Goal: Communication & Community: Answer question/provide support

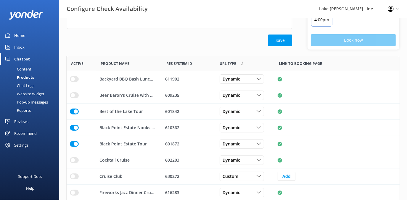
scroll to position [173, 329]
click at [24, 85] on div "Chat Logs" at bounding box center [19, 86] width 31 height 8
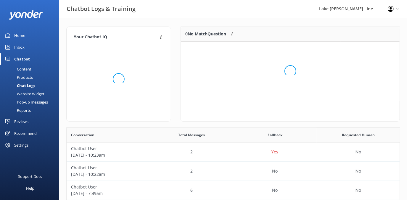
scroll to position [70, 214]
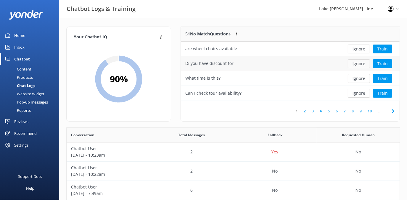
click at [360, 64] on button "Ignore" at bounding box center [358, 63] width 22 height 9
click at [279, 69] on div "What time is this?" at bounding box center [260, 63] width 159 height 15
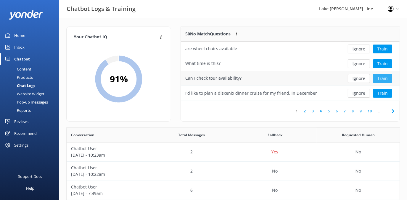
click at [381, 77] on button "Train" at bounding box center [382, 78] width 19 height 9
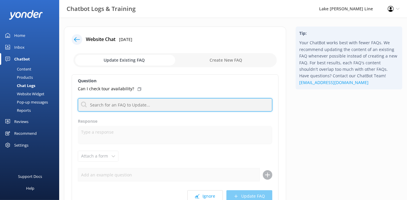
click at [110, 103] on input "text" at bounding box center [175, 104] width 194 height 13
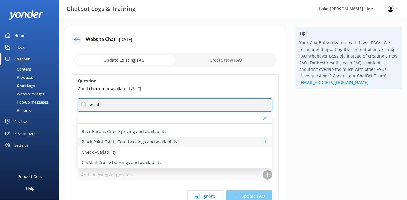
scroll to position [27, 0]
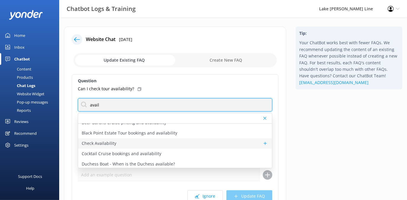
type input "avail"
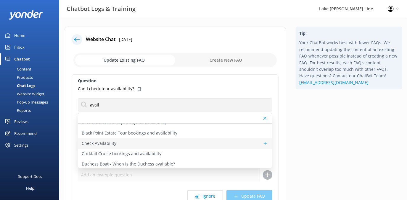
click at [130, 145] on div "Check Availability" at bounding box center [175, 144] width 194 height 10
type textarea "You can check the availability of a tour using the tool below."
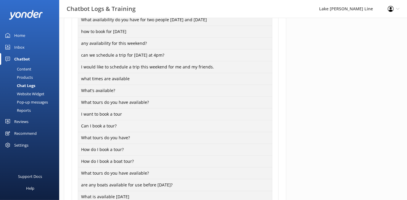
scroll to position [516, 0]
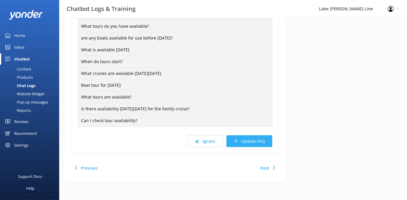
click at [254, 144] on button "Update FAQ" at bounding box center [249, 142] width 46 height 12
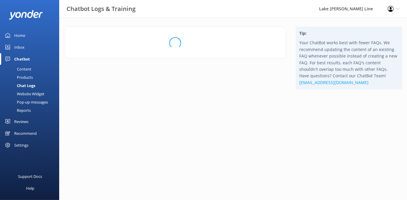
scroll to position [0, 0]
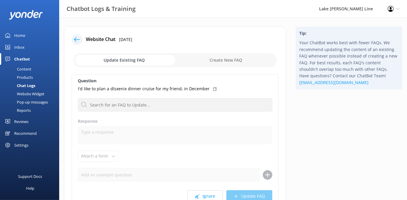
click at [77, 37] on icon at bounding box center [77, 40] width 6 height 6
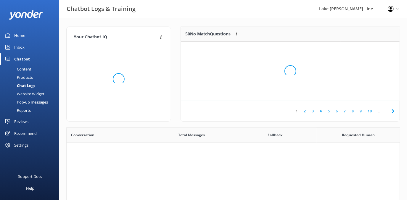
scroll to position [203, 329]
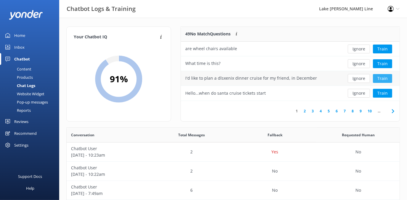
click at [378, 77] on button "Train" at bounding box center [382, 78] width 19 height 9
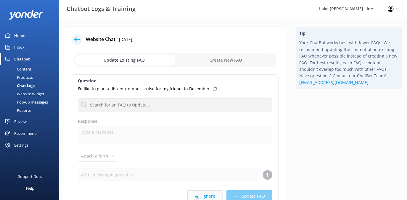
click at [199, 195] on use at bounding box center [197, 197] width 4 height 4
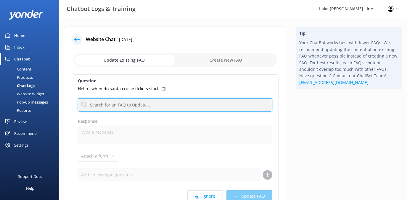
click at [150, 104] on input "text" at bounding box center [175, 104] width 194 height 13
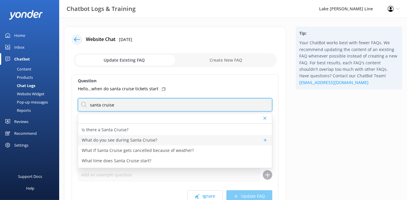
scroll to position [80, 0]
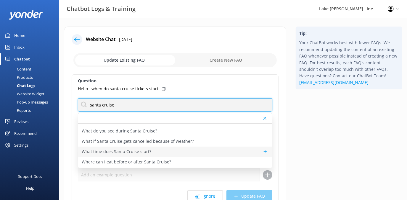
type input "santa cruise"
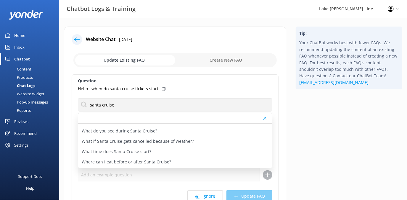
click at [151, 152] on div "What time does Santa Cruise start?" at bounding box center [175, 152] width 194 height 10
type textarea "Santa Cruises leave PIER 290 at 4:30 PM. Please arrive at least 30 minutes prio…"
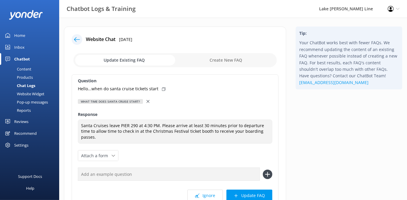
click at [146, 101] on icon at bounding box center [147, 101] width 3 height 3
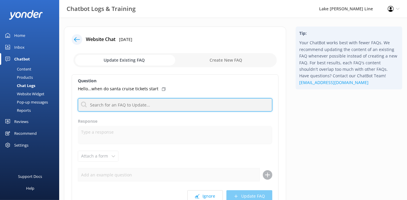
click at [105, 109] on input "text" at bounding box center [175, 104] width 194 height 13
click at [114, 106] on input "text" at bounding box center [175, 104] width 194 height 13
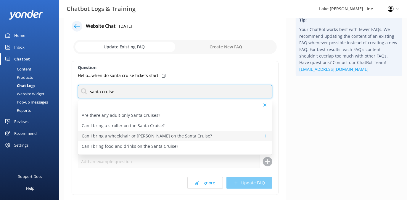
scroll to position [1, 0]
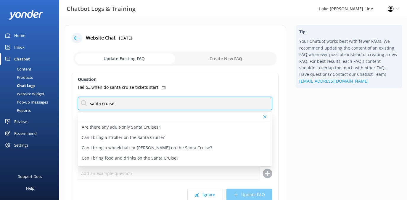
type input "santa cruise"
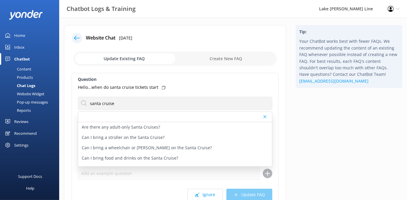
click at [327, 140] on div "Tip: Your ChatBot works best with fewer FAQs. We recommend updating the content…" at bounding box center [349, 134] width 116 height 218
click at [325, 148] on div "Tip: Your ChatBot works best with fewer FAQs. We recommend updating the content…" at bounding box center [349, 134] width 116 height 218
click at [214, 58] on input "checkbox" at bounding box center [174, 59] width 203 height 14
checkbox input "true"
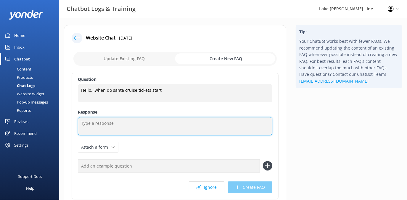
click at [107, 124] on textarea at bounding box center [175, 126] width 194 height 18
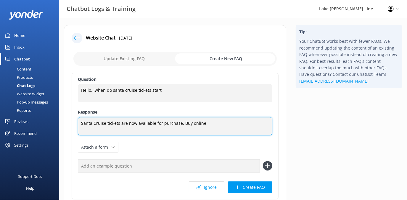
paste textarea "[URL][DOMAIN_NAME]"
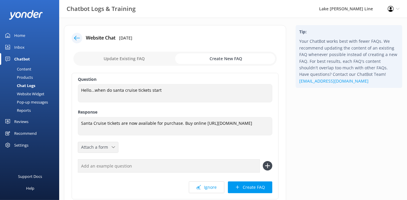
click at [97, 143] on div "Attach a form Leave contact details Check availability" at bounding box center [98, 148] width 40 height 10
click at [102, 170] on div "Check availability" at bounding box center [95, 172] width 29 height 6
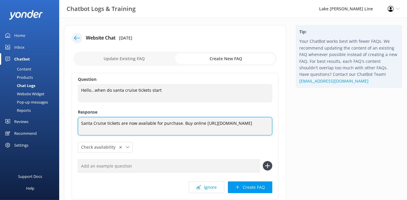
drag, startPoint x: 203, startPoint y: 131, endPoint x: 180, endPoint y: 123, distance: 25.1
click at [180, 123] on textarea "Santa Cruise tickets are now available for purchase. Buy online [URL][DOMAIN_NA…" at bounding box center [175, 126] width 194 height 18
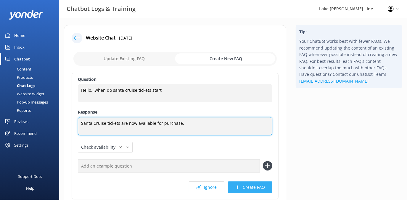
type textarea "Santa Cruise tickets are now available for purchase."
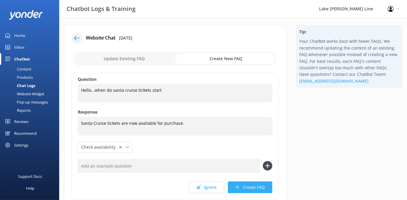
click at [249, 189] on button "Create FAQ" at bounding box center [250, 188] width 44 height 12
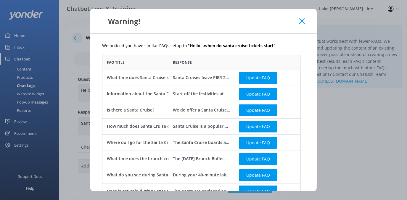
scroll to position [351, 194]
click at [216, 111] on div "We do offer a Santa Cruise at the Lake [PERSON_NAME] Line. The Santa Cruise run…" at bounding box center [201, 110] width 57 height 7
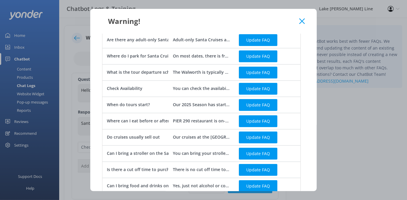
scroll to position [242, 0]
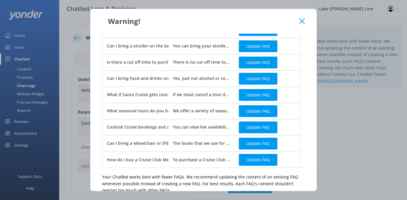
click at [306, 18] on div "Warning!" at bounding box center [203, 21] width 226 height 25
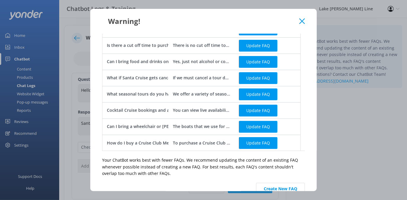
scroll to position [271, 0]
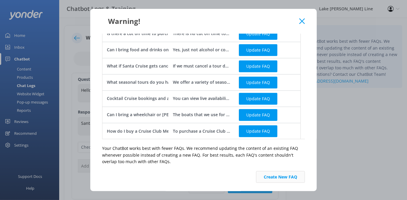
click at [272, 172] on button "Create New FAQ" at bounding box center [280, 177] width 49 height 12
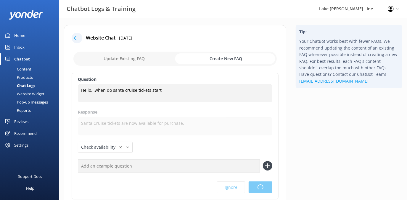
scroll to position [0, 0]
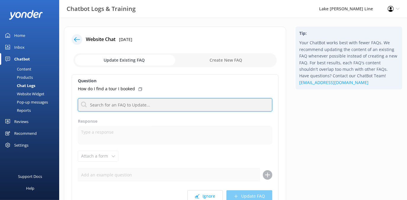
click at [135, 106] on input "text" at bounding box center [175, 104] width 194 height 13
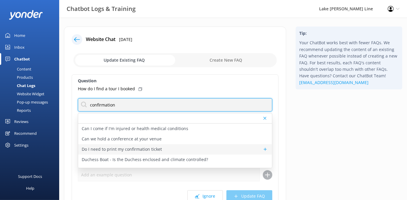
scroll to position [27, 0]
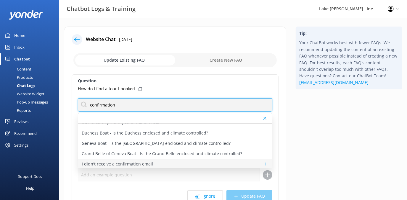
type input "confirmation"
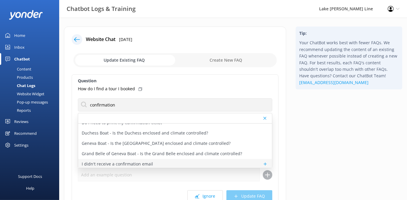
click at [136, 163] on p "I didn't receive a confirmation email" at bounding box center [117, 164] width 71 height 7
type textarea "If you didn't receive a confirmation email after completing your booking, pleas…"
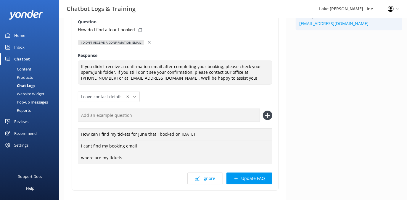
scroll to position [97, 0]
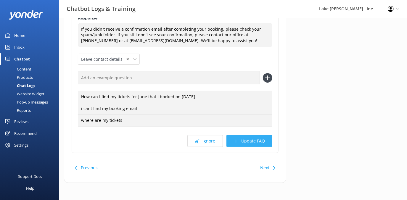
click at [250, 141] on button "Update FAQ" at bounding box center [249, 141] width 46 height 12
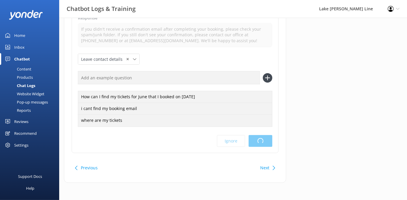
scroll to position [0, 0]
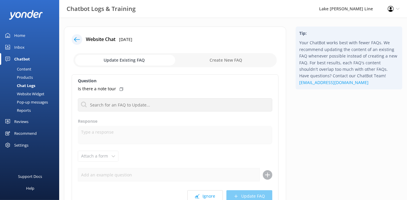
scroll to position [27, 0]
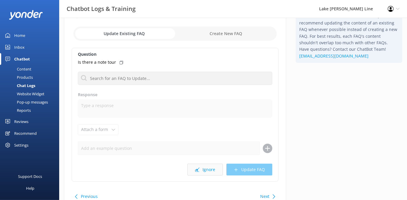
click at [209, 167] on button "Ignore" at bounding box center [204, 170] width 35 height 12
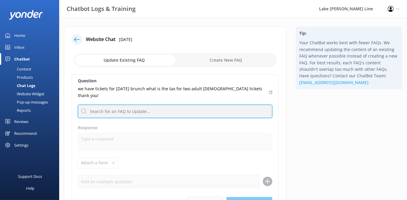
click at [156, 105] on input "text" at bounding box center [175, 111] width 194 height 13
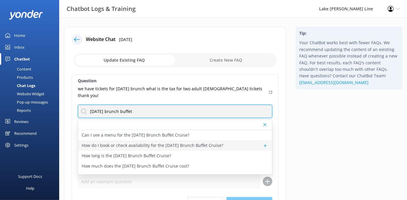
type input "[DATE] brunch buffet"
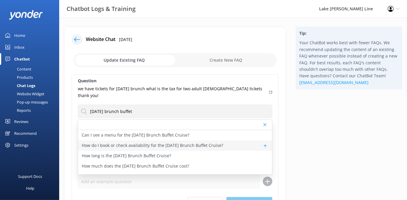
click at [197, 143] on p "How do I book or check availability for the [DATE] Brunch Buffet Cruise?" at bounding box center [152, 146] width 141 height 7
type textarea "You can check availability and book the [DATE] Brunch Buffet Cruise at [URL][DO…"
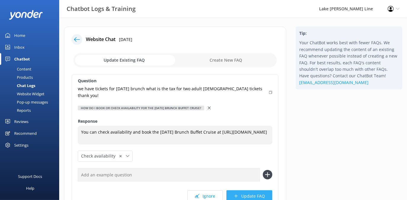
click at [262, 195] on button "Update FAQ" at bounding box center [249, 197] width 46 height 12
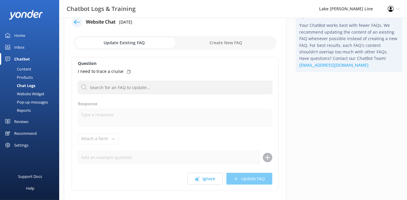
scroll to position [27, 0]
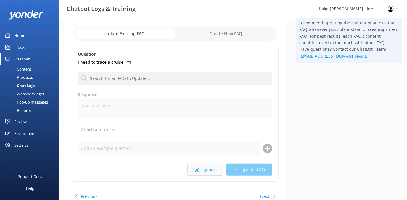
click at [198, 167] on button "Ignore" at bounding box center [204, 170] width 35 height 12
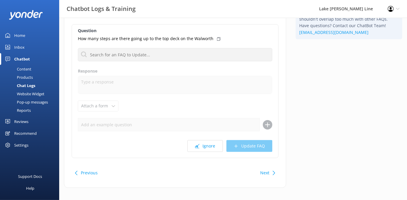
scroll to position [54, 0]
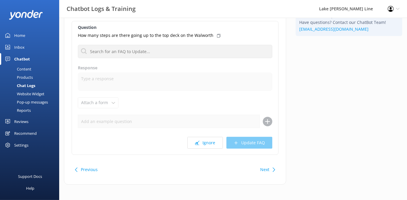
click at [262, 170] on button "Next" at bounding box center [264, 170] width 9 height 12
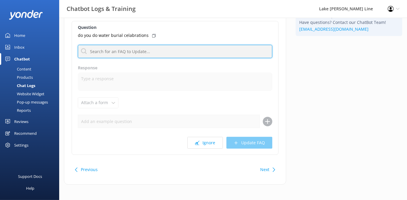
click at [133, 52] on input "text" at bounding box center [175, 51] width 194 height 13
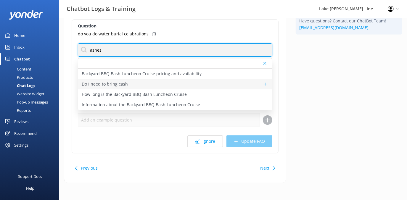
scroll to position [28, 0]
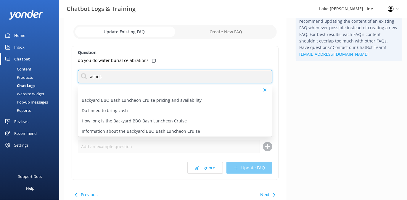
click at [101, 75] on input "ashes" at bounding box center [175, 76] width 194 height 13
type input "ashes"
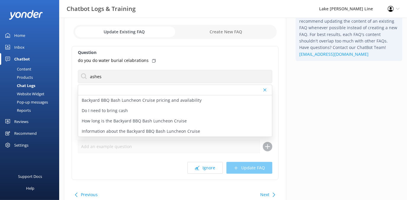
click at [330, 111] on div "Tip: Your ChatBot works best with fewer FAQs. We recommend updating the content…" at bounding box center [349, 107] width 116 height 218
drag, startPoint x: 264, startPoint y: 89, endPoint x: 289, endPoint y: 96, distance: 25.8
click at [266, 89] on use at bounding box center [264, 90] width 3 height 3
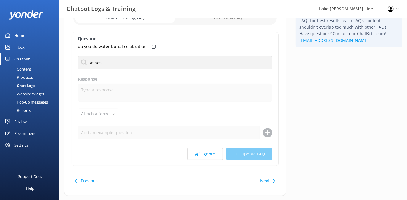
scroll to position [55, 0]
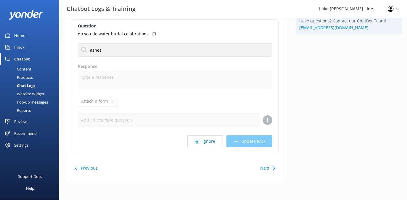
click at [265, 171] on button "Next" at bounding box center [264, 169] width 9 height 12
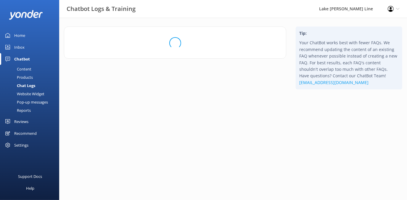
scroll to position [0, 0]
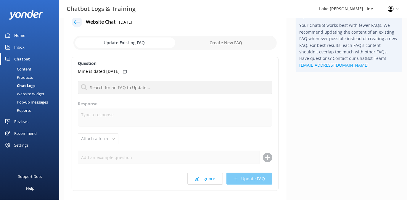
scroll to position [27, 0]
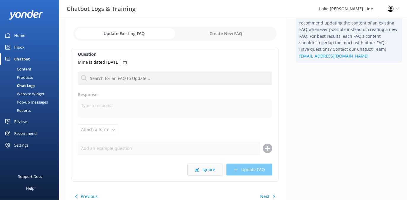
click at [208, 172] on button "Ignore" at bounding box center [204, 170] width 35 height 12
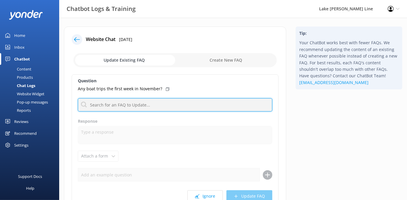
click at [131, 104] on input "text" at bounding box center [175, 104] width 194 height 13
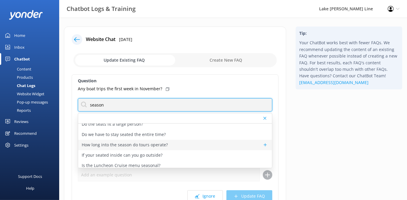
scroll to position [27, 0]
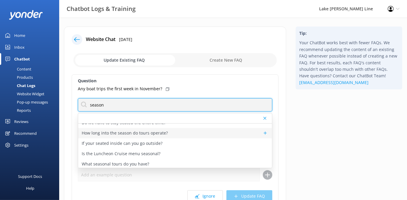
type input "season"
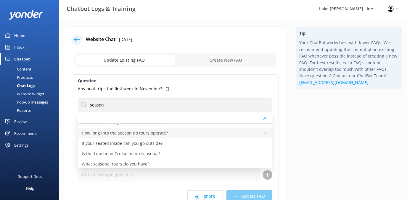
click at [155, 135] on p "How long into the season do tours operate?" at bounding box center [125, 133] width 86 height 7
type textarea "Our tour season runs [DATE] through [DATE], seven days a week. We also try to o…"
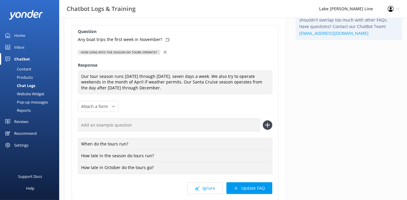
scroll to position [80, 0]
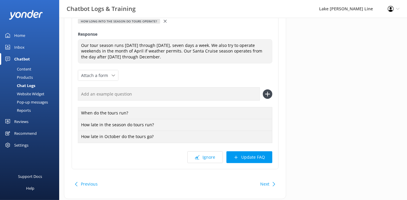
click at [247, 156] on button "Update FAQ" at bounding box center [249, 158] width 46 height 12
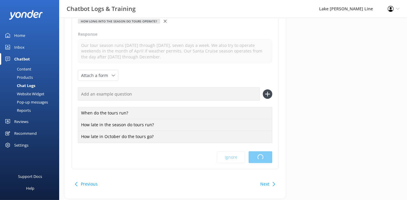
scroll to position [0, 0]
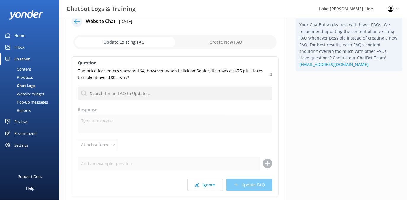
scroll to position [54, 0]
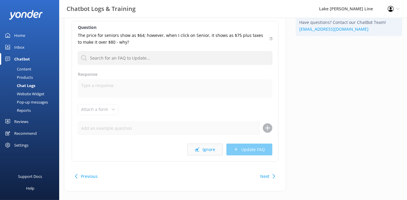
click at [199, 150] on icon at bounding box center [197, 150] width 4 height 4
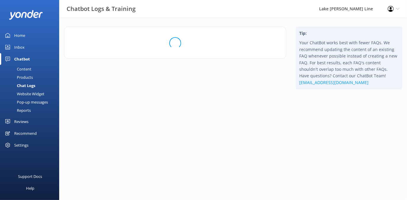
scroll to position [0, 0]
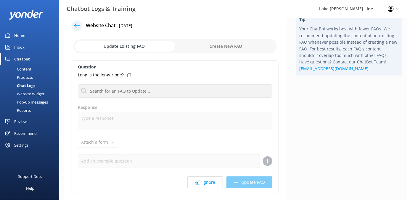
scroll to position [27, 0]
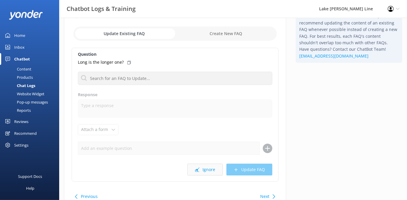
click at [203, 169] on button "Ignore" at bounding box center [204, 170] width 35 height 12
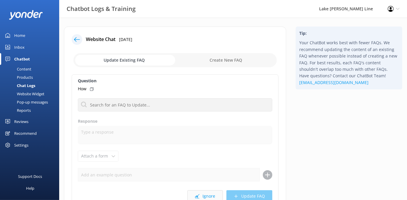
click at [210, 195] on button "Ignore" at bounding box center [204, 197] width 35 height 12
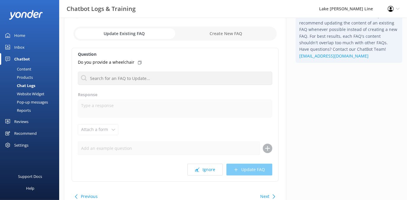
scroll to position [55, 0]
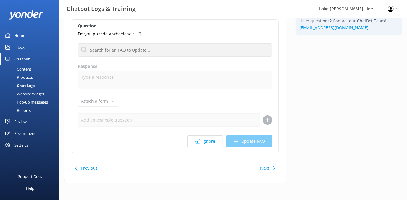
click at [266, 169] on button "Next" at bounding box center [264, 169] width 9 height 12
click at [205, 141] on button "Ignore" at bounding box center [204, 142] width 35 height 12
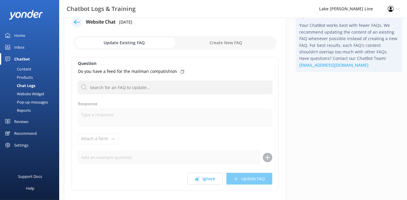
scroll to position [27, 0]
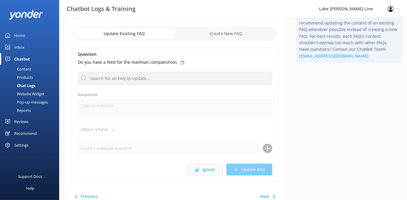
click at [205, 171] on button "Ignore" at bounding box center [204, 170] width 35 height 12
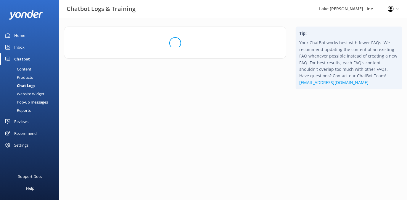
scroll to position [0, 0]
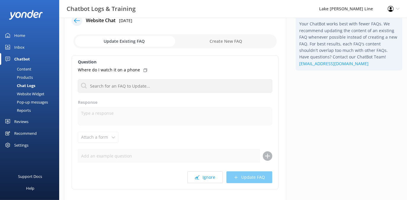
scroll to position [27, 0]
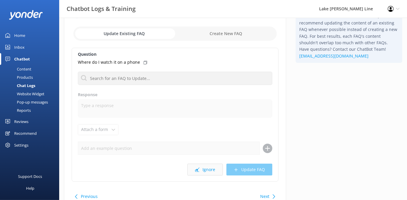
click at [205, 171] on button "Ignore" at bounding box center [204, 170] width 35 height 12
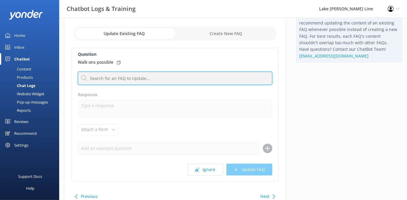
click at [115, 78] on input "text" at bounding box center [175, 78] width 194 height 13
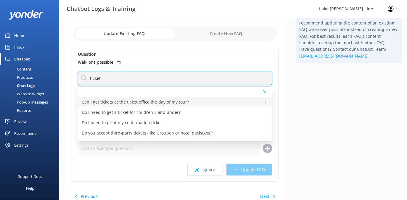
type input "ticket"
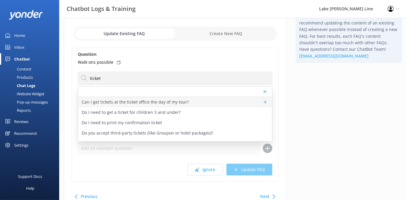
click at [153, 102] on p "Can I get tickets at the ticket office the day of my tour?" at bounding box center [135, 102] width 107 height 7
type textarea "Yes, tickets are available for day-of-purchase at the ticket office."
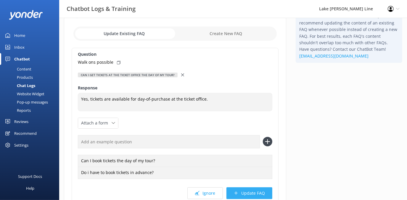
click at [251, 193] on button "Update FAQ" at bounding box center [249, 194] width 46 height 12
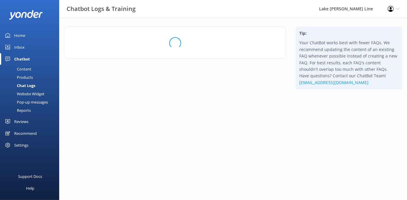
scroll to position [0, 0]
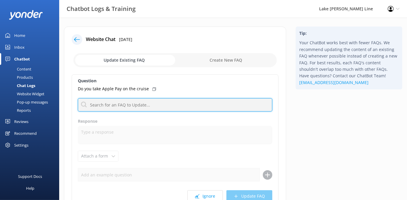
click at [145, 107] on input "text" at bounding box center [175, 104] width 194 height 13
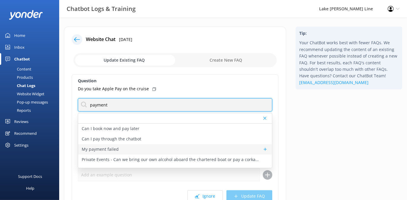
scroll to position [7, 0]
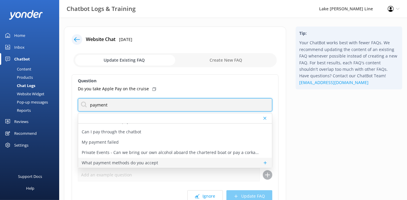
type input "payment"
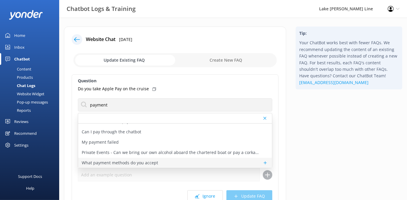
click at [155, 163] on p "What payment methods do you accept" at bounding box center [120, 163] width 76 height 7
type textarea "For individual bookings, we accept payment with all major credit and debit card…"
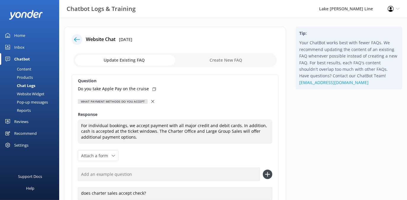
click at [151, 102] on icon at bounding box center [152, 101] width 3 height 3
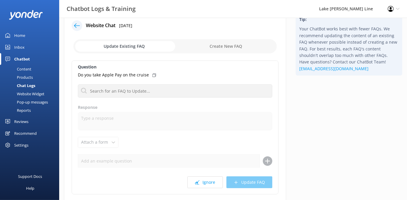
scroll to position [27, 0]
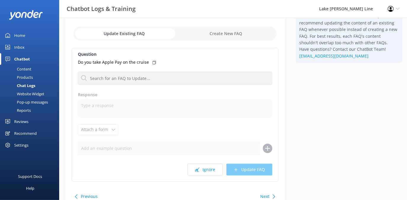
click at [266, 195] on button "Next" at bounding box center [264, 197] width 9 height 12
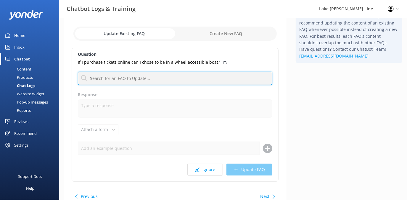
click at [132, 79] on input "text" at bounding box center [175, 78] width 194 height 13
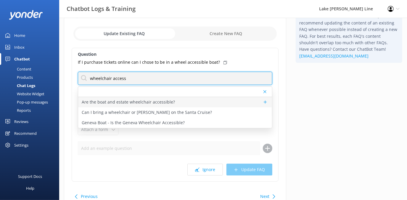
type input "wheelchair access"
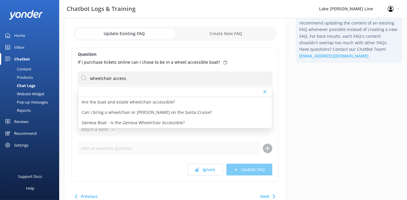
click at [148, 99] on p "Are the boat and estate wheelchair accessible?" at bounding box center [128, 102] width 93 height 7
type textarea "Please contact the Lake [PERSON_NAME] Line reservation office for details on ha…"
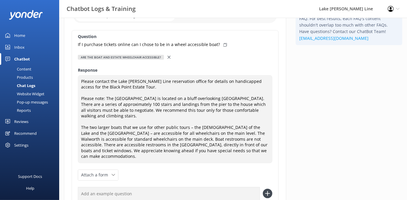
scroll to position [80, 0]
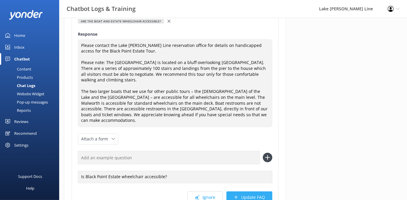
click at [246, 195] on button "Update FAQ" at bounding box center [249, 198] width 46 height 12
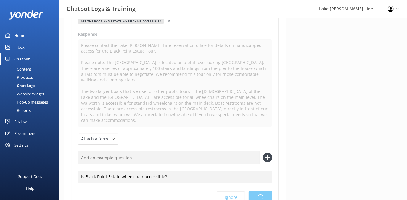
scroll to position [0, 0]
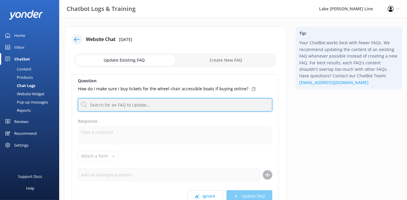
click at [227, 103] on input "text" at bounding box center [175, 104] width 194 height 13
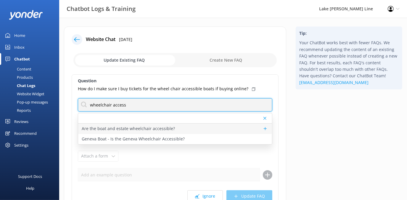
type input "wheelchair access"
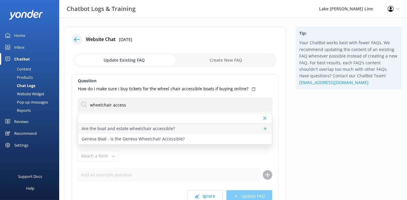
click at [136, 131] on p "Are the boat and estate wheelchair accessible?" at bounding box center [128, 129] width 93 height 7
type textarea "Please contact the Lake [PERSON_NAME] Line reservation office for details on ha…"
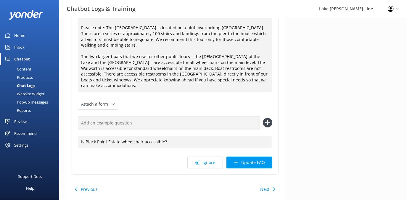
scroll to position [131, 0]
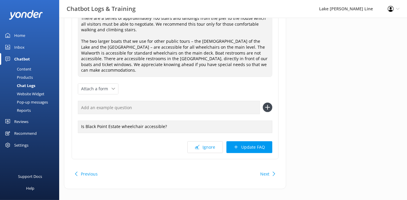
click at [254, 142] on button "Update FAQ" at bounding box center [249, 148] width 46 height 12
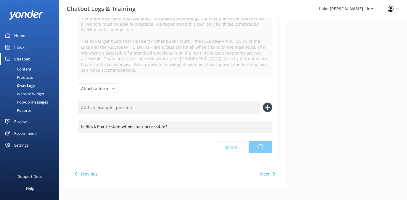
scroll to position [0, 0]
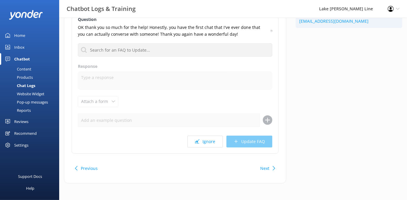
scroll to position [62, 0]
click at [199, 143] on use at bounding box center [197, 141] width 4 height 4
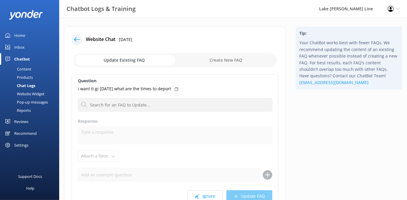
scroll to position [27, 0]
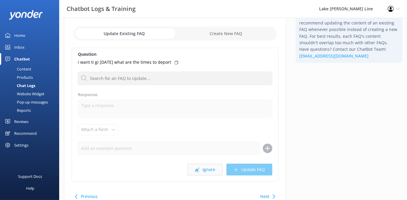
click at [210, 169] on button "Ignore" at bounding box center [204, 170] width 35 height 12
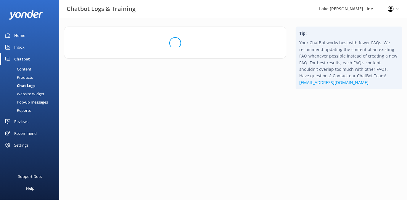
scroll to position [0, 0]
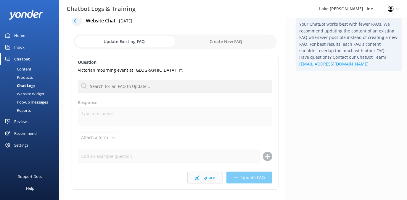
scroll to position [27, 0]
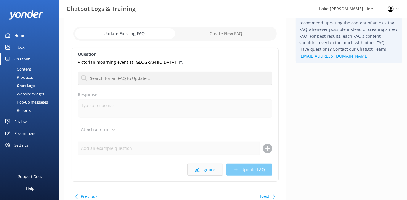
click at [210, 171] on button "Ignore" at bounding box center [204, 170] width 35 height 12
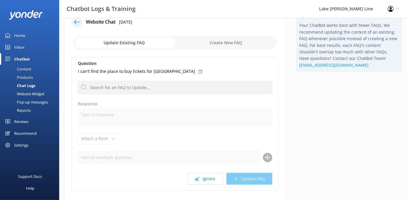
scroll to position [27, 0]
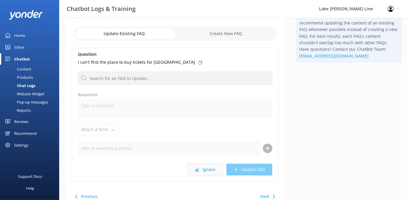
click at [212, 168] on button "Ignore" at bounding box center [204, 170] width 35 height 12
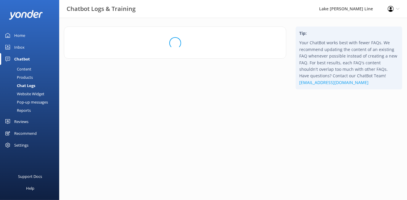
scroll to position [0, 0]
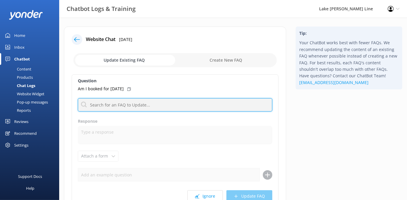
click at [161, 105] on input "text" at bounding box center [175, 104] width 194 height 13
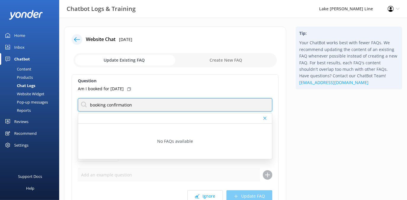
drag, startPoint x: 106, startPoint y: 106, endPoint x: 88, endPoint y: 109, distance: 19.1
click at [88, 109] on input "booking confirmation" at bounding box center [175, 104] width 194 height 13
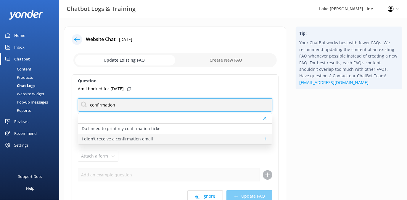
type input "confirmation"
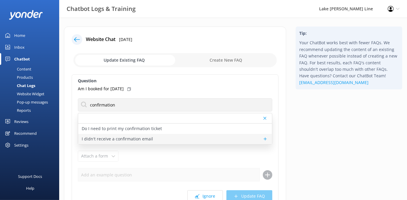
click at [138, 139] on p "I didn't receive a confirmation email" at bounding box center [117, 139] width 71 height 7
type textarea "If you didn't receive a confirmation email after completing your booking, pleas…"
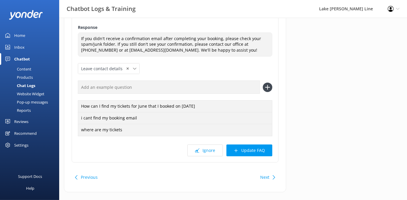
scroll to position [97, 0]
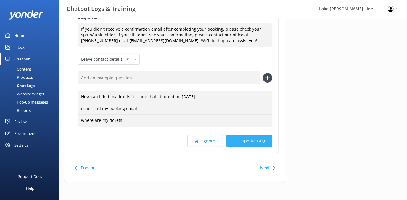
click at [256, 141] on button "Update FAQ" at bounding box center [249, 141] width 46 height 12
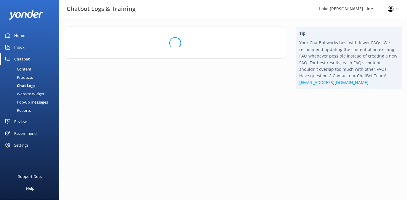
scroll to position [0, 0]
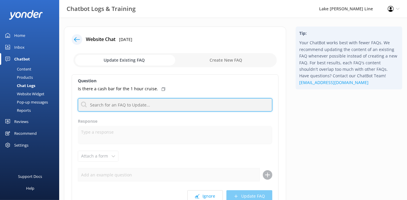
click at [109, 106] on input "text" at bounding box center [175, 104] width 194 height 13
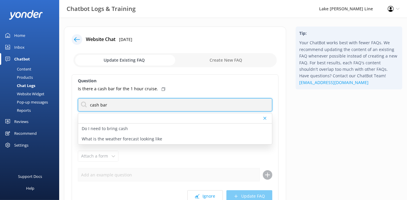
drag, startPoint x: 109, startPoint y: 106, endPoint x: 83, endPoint y: 106, distance: 26.0
click at [83, 106] on input "cash bar" at bounding box center [175, 104] width 194 height 13
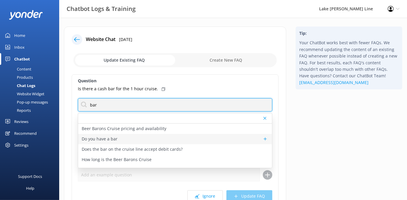
type input "bar"
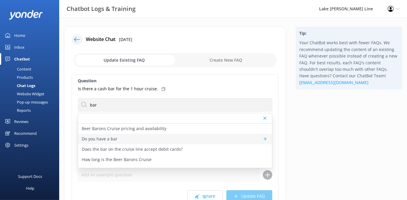
click at [109, 140] on p "Do you have a bar" at bounding box center [100, 139] width 36 height 7
type textarea "All boats have a bar on board with both alcoholic and nonalcoholic beverages fo…"
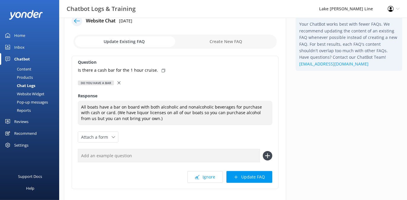
scroll to position [27, 0]
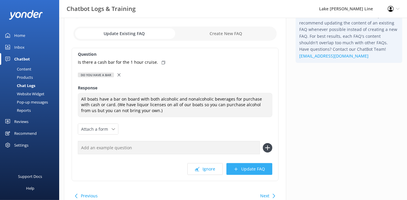
click at [246, 170] on button "Update FAQ" at bounding box center [249, 170] width 46 height 12
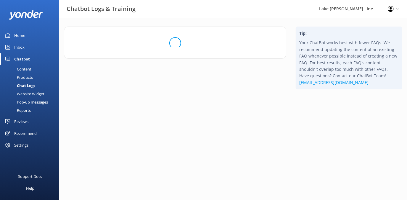
scroll to position [0, 0]
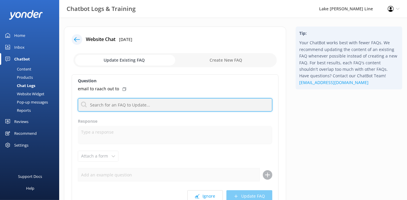
click at [131, 105] on input "text" at bounding box center [175, 104] width 194 height 13
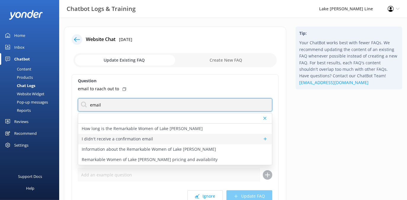
scroll to position [27, 0]
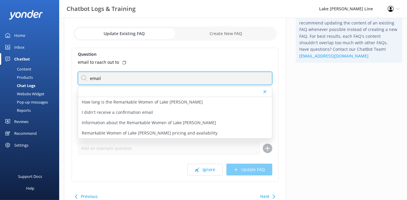
drag, startPoint x: 107, startPoint y: 80, endPoint x: 78, endPoint y: 78, distance: 29.0
click at [78, 78] on input "email" at bounding box center [175, 78] width 194 height 13
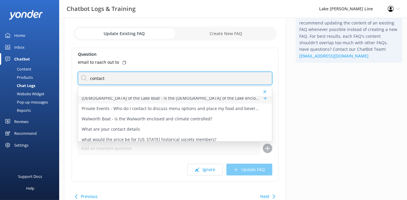
scroll to position [111, 0]
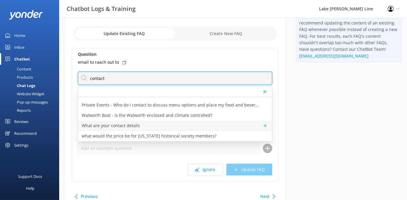
type input "contact"
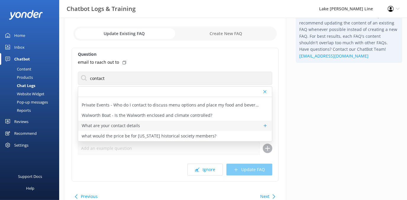
click at [141, 127] on div "What are your contact details" at bounding box center [175, 126] width 194 height 10
type textarea "You can contact the Lake [PERSON_NAME] Line team at [PHONE_NUMBER] or [EMAIL_AD…"
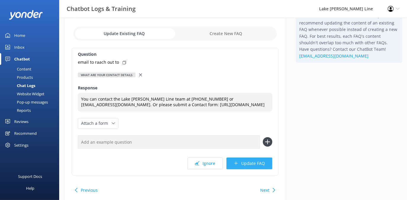
click at [246, 166] on button "Update FAQ" at bounding box center [249, 164] width 46 height 12
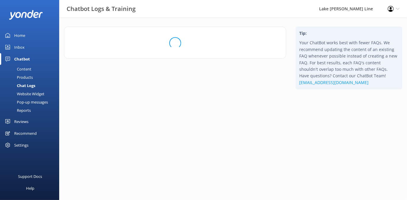
scroll to position [0, 0]
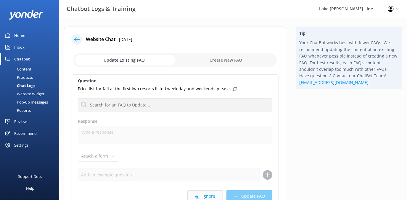
click at [213, 195] on button "Ignore" at bounding box center [204, 197] width 35 height 12
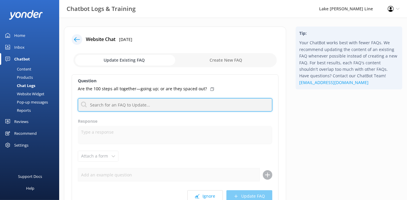
click at [140, 105] on input "text" at bounding box center [175, 104] width 194 height 13
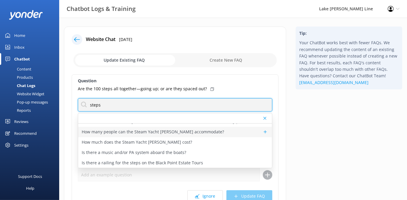
scroll to position [27, 0]
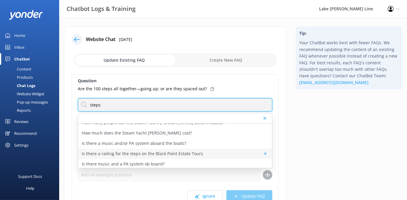
type input "steps"
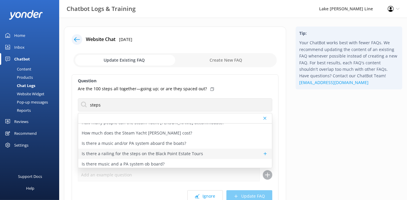
click at [172, 151] on p "Is there a railing for the steps on the Black Point Estate Tours" at bounding box center [142, 154] width 121 height 7
type textarea "Yes, the stairs to [GEOGRAPHIC_DATA] do have railings."
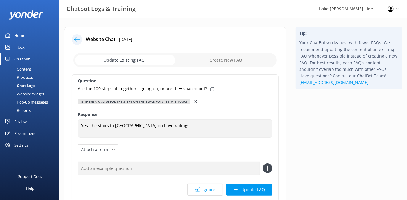
click at [189, 101] on div "Is there a railing for the steps on the Black Point Estate Tours" at bounding box center [175, 101] width 194 height 7
click at [194, 102] on icon at bounding box center [195, 101] width 3 height 3
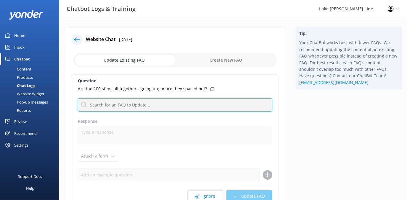
click at [154, 109] on input "text" at bounding box center [175, 104] width 194 height 13
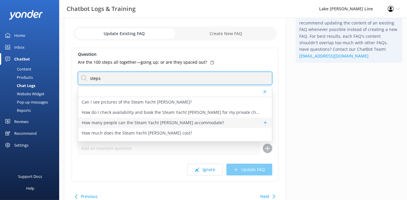
scroll to position [0, 0]
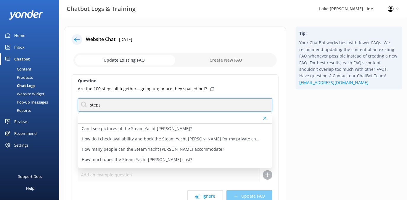
click at [117, 108] on input "steps" at bounding box center [175, 104] width 194 height 13
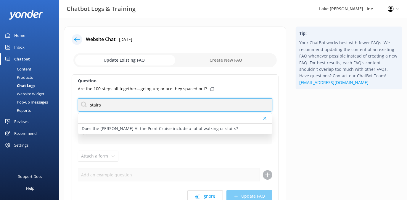
drag, startPoint x: 99, startPoint y: 106, endPoint x: 85, endPoint y: 106, distance: 14.2
click at [85, 106] on input "stairs" at bounding box center [175, 104] width 194 height 13
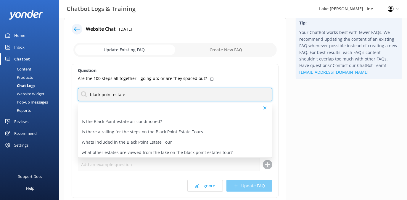
scroll to position [27, 0]
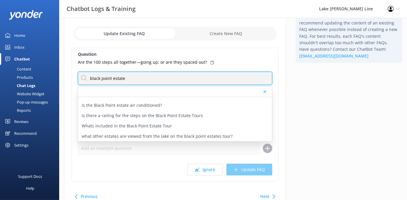
type input "black point estate"
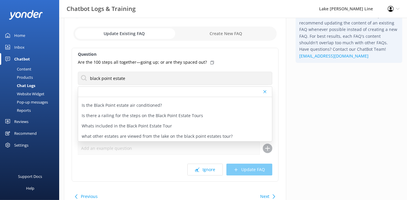
click at [357, 141] on div "Tip: Your ChatBot works best with fewer FAQs. We recommend updating the content…" at bounding box center [349, 109] width 116 height 218
click at [303, 124] on div "Tip: Your ChatBot works best with fewer FAQs. We recommend updating the content…" at bounding box center [349, 109] width 116 height 218
click at [217, 48] on div "Question Are the 100 steps all together—going up; or are they spaced out? black…" at bounding box center [175, 115] width 207 height 134
click at [266, 93] on div at bounding box center [175, 92] width 194 height 10
click at [231, 36] on input "checkbox" at bounding box center [174, 34] width 203 height 14
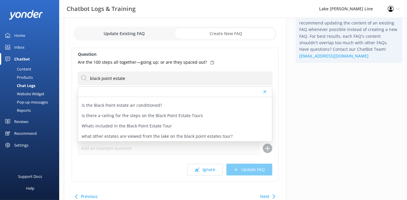
checkbox input "true"
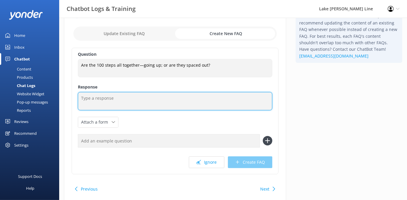
click at [102, 100] on textarea at bounding box center [175, 101] width 194 height 18
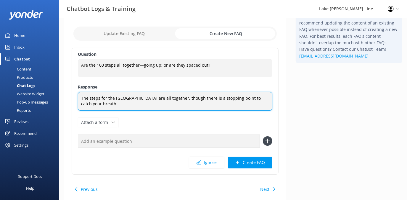
drag, startPoint x: 243, startPoint y: 98, endPoint x: 216, endPoint y: 100, distance: 27.2
click at [215, 100] on textarea "The steps for the [GEOGRAPHIC_DATA] are all together, though there is a stoppin…" at bounding box center [175, 101] width 194 height 19
type textarea "The steps for the [GEOGRAPHIC_DATA] are all together, though there is a landing…"
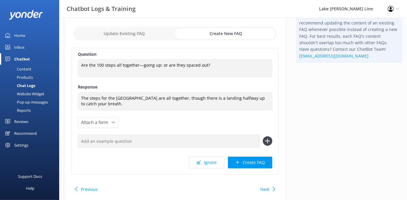
click at [186, 126] on div "Question Are the 100 steps all together—going up; or are they spaced out? Are t…" at bounding box center [175, 111] width 207 height 127
click at [251, 161] on button "Create FAQ" at bounding box center [250, 163] width 44 height 12
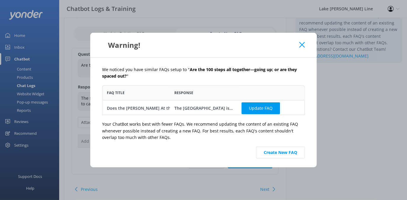
scroll to position [25, 198]
click at [281, 155] on button "Create New FAQ" at bounding box center [280, 153] width 49 height 12
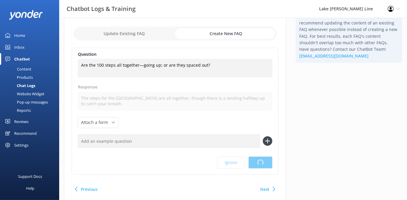
scroll to position [0, 0]
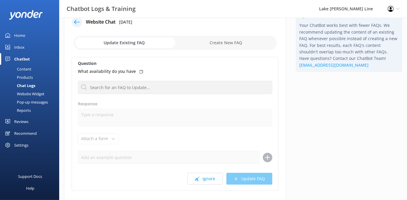
scroll to position [27, 0]
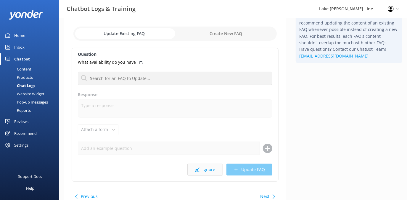
click at [203, 166] on button "Ignore" at bounding box center [204, 170] width 35 height 12
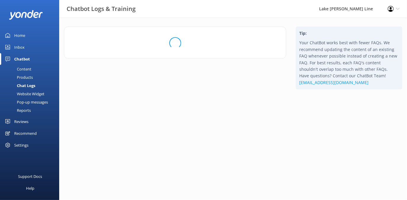
scroll to position [0, 0]
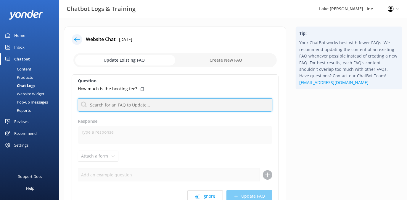
click at [129, 107] on input "text" at bounding box center [175, 104] width 194 height 13
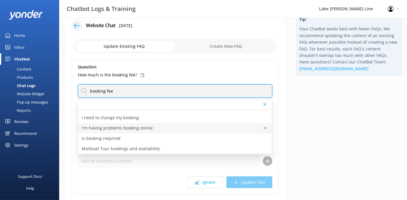
scroll to position [27, 0]
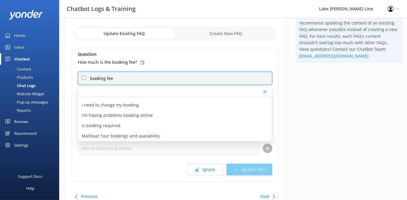
drag, startPoint x: 106, startPoint y: 77, endPoint x: 69, endPoint y: 75, distance: 36.2
click at [69, 75] on div "Website Chat [DATE] Update Existing FAQ Create New FAQ Question How much is the…" at bounding box center [175, 106] width 222 height 212
click at [108, 80] on input "fee" at bounding box center [175, 78] width 194 height 13
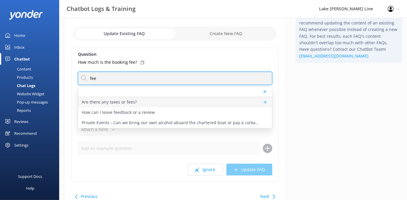
type input "fee"
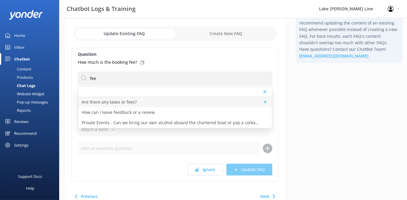
click at [113, 101] on p "Are there any taxes or fees?" at bounding box center [109, 102] width 55 height 7
type textarea "A 5.5% Sales Tax is applied to all tours. All meal cruise rates are PLUS an 18%…"
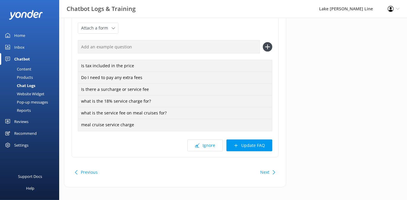
scroll to position [178, 0]
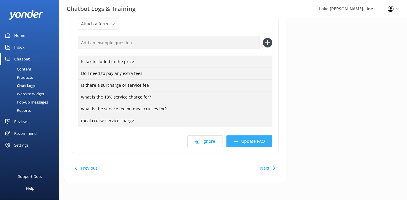
click at [260, 143] on button "Update FAQ" at bounding box center [249, 142] width 46 height 12
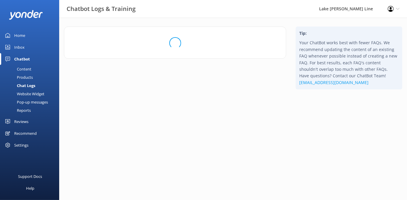
scroll to position [0, 0]
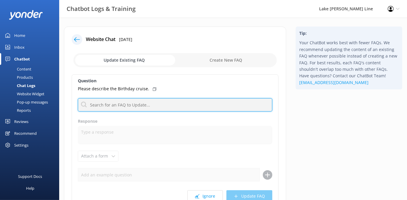
click at [140, 105] on input "text" at bounding box center [175, 104] width 194 height 13
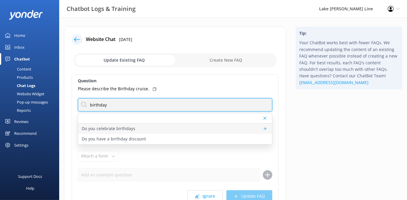
type input "birthday"
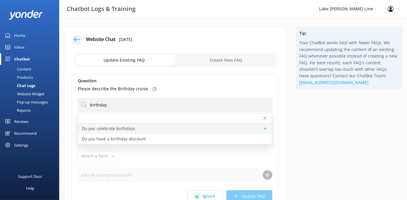
click at [137, 129] on div "Do you celebrate birthdays" at bounding box center [175, 129] width 194 height 10
type textarea "You can charter a private party for any occasion through the Charter Office at …"
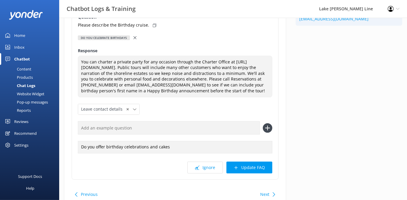
scroll to position [80, 0]
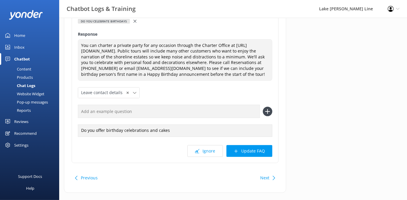
click at [267, 157] on button "Update FAQ" at bounding box center [249, 151] width 46 height 12
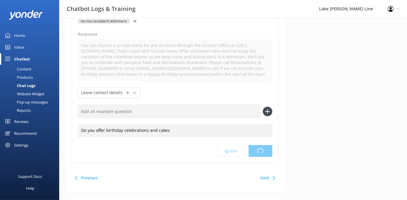
scroll to position [0, 0]
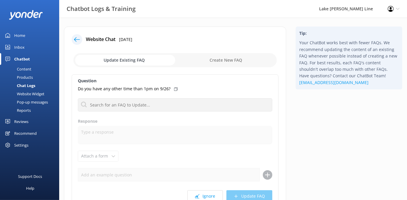
scroll to position [27, 0]
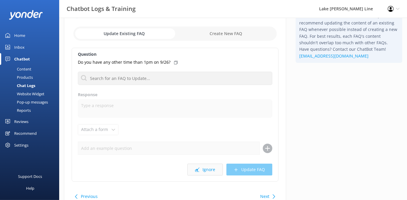
click at [207, 172] on button "Ignore" at bounding box center [204, 170] width 35 height 12
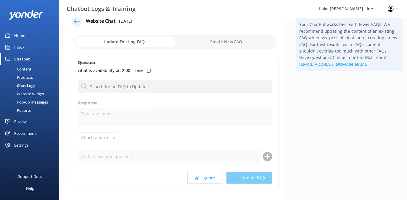
scroll to position [27, 0]
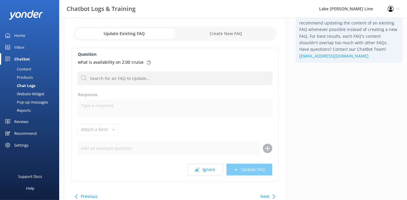
click at [208, 168] on button "Ignore" at bounding box center [204, 170] width 35 height 12
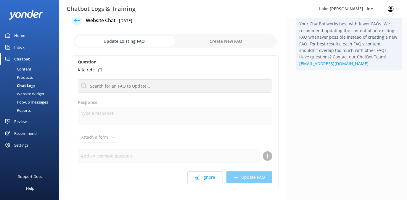
scroll to position [27, 0]
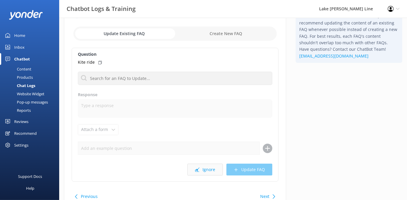
click at [207, 172] on button "Ignore" at bounding box center [204, 170] width 35 height 12
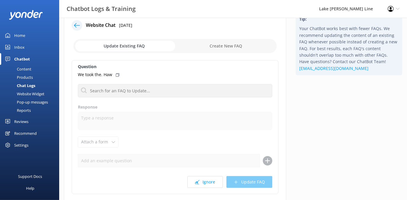
scroll to position [27, 0]
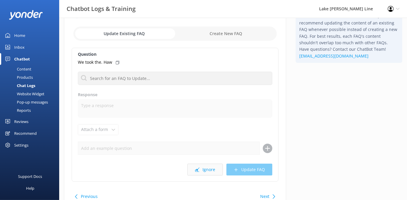
click at [212, 169] on button "Ignore" at bounding box center [204, 170] width 35 height 12
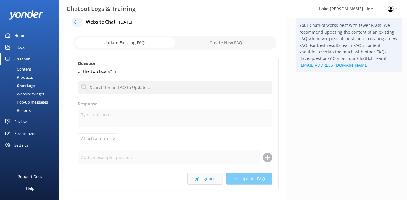
scroll to position [27, 0]
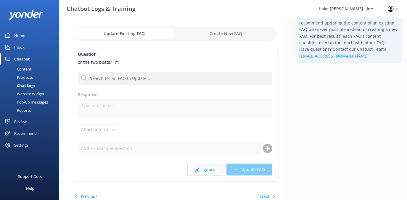
click at [213, 169] on button "Ignore" at bounding box center [204, 170] width 35 height 12
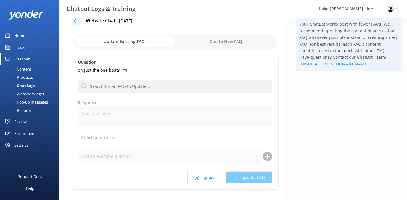
scroll to position [27, 0]
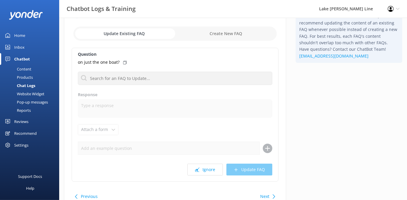
click at [213, 169] on button "Ignore" at bounding box center [204, 170] width 35 height 12
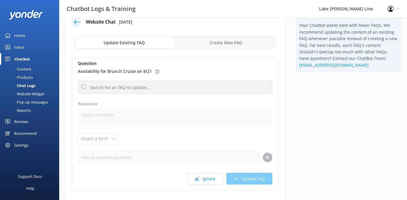
scroll to position [27, 0]
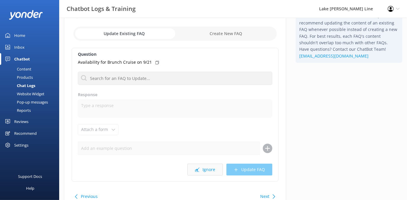
click at [214, 170] on button "Ignore" at bounding box center [204, 170] width 35 height 12
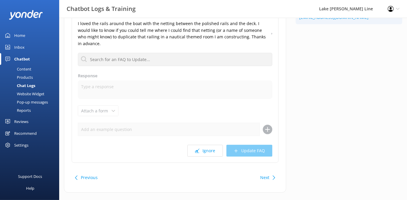
scroll to position [69, 0]
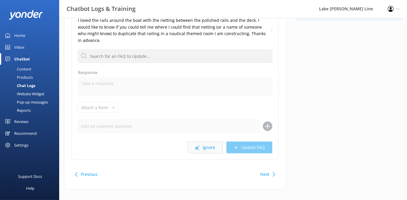
click at [209, 142] on button "Ignore" at bounding box center [204, 148] width 35 height 12
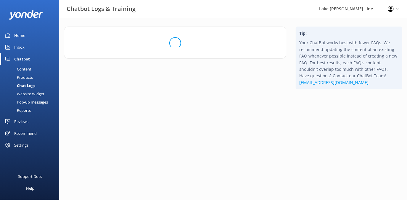
scroll to position [0, 0]
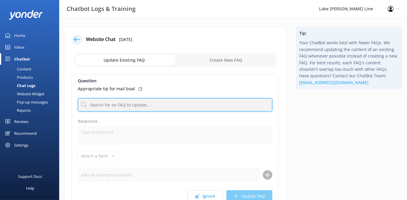
click at [135, 105] on input "text" at bounding box center [175, 104] width 194 height 13
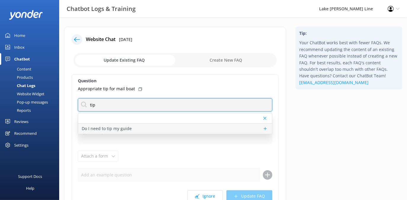
type input "tip"
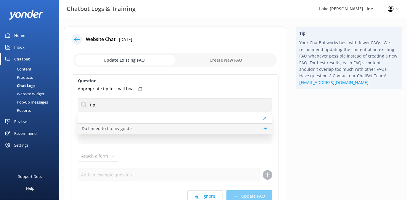
click at [138, 125] on div "Do I need to tip my guide" at bounding box center [175, 129] width 194 height 10
type textarea "Tipping is always appreciated by the crew if you feel you received exemplary se…"
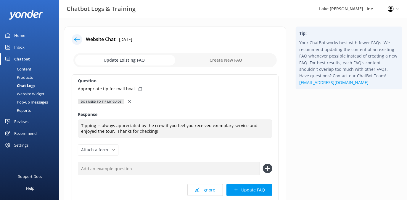
click at [128, 100] on icon at bounding box center [129, 101] width 3 height 3
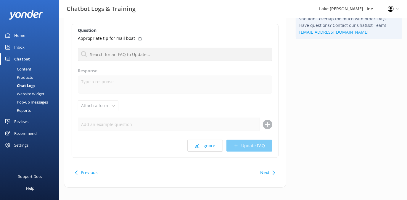
scroll to position [54, 0]
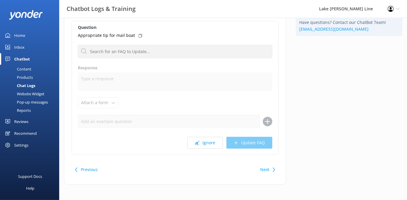
click at [268, 172] on button "Next" at bounding box center [264, 170] width 9 height 12
click at [208, 142] on button "Ignore" at bounding box center [204, 143] width 35 height 12
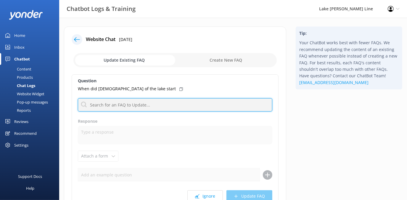
click at [115, 107] on input "text" at bounding box center [175, 104] width 194 height 13
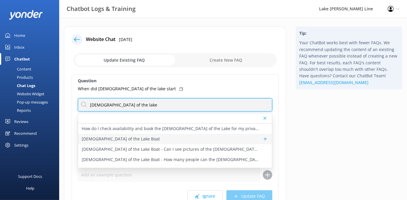
type input "[DEMOGRAPHIC_DATA] of the lake"
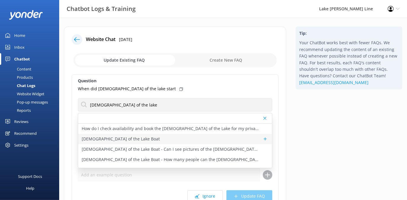
click at [112, 137] on p "[DEMOGRAPHIC_DATA] of the Lake Boat" at bounding box center [121, 139] width 78 height 7
type textarea "The [DEMOGRAPHIC_DATA] of the Lake embodies the grandeur of America’s Steamboat…"
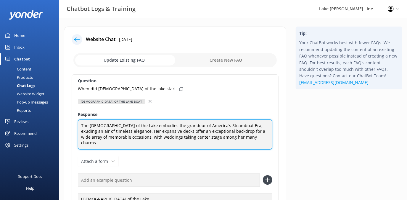
click at [170, 130] on textarea "The [DEMOGRAPHIC_DATA] of the Lake embodies the grandeur of America’s Steamboat…" at bounding box center [175, 135] width 194 height 30
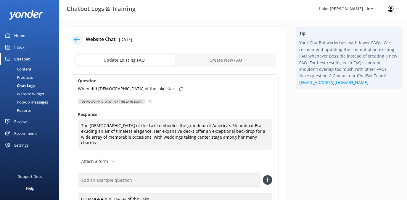
click at [148, 101] on use at bounding box center [149, 101] width 3 height 3
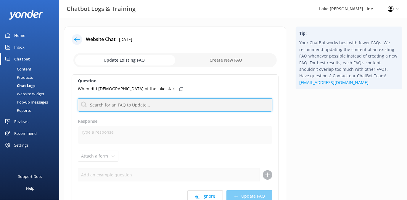
click at [100, 104] on input "text" at bounding box center [175, 104] width 194 height 13
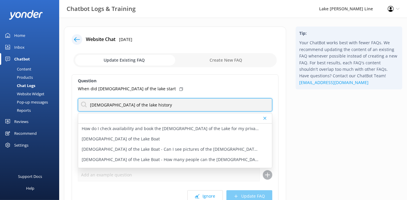
type input "[DEMOGRAPHIC_DATA] of the lake history"
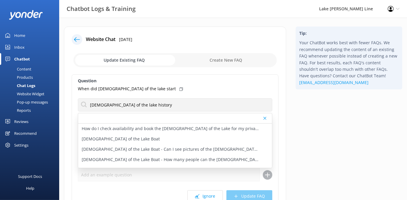
click at [264, 119] on icon at bounding box center [264, 119] width 3 height 4
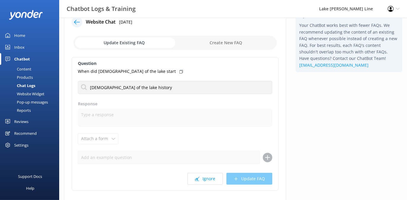
scroll to position [27, 0]
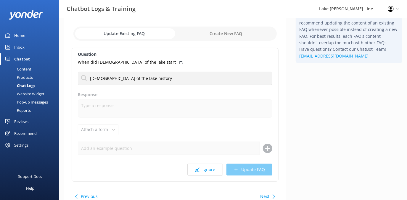
click at [261, 197] on button "Next" at bounding box center [264, 197] width 9 height 12
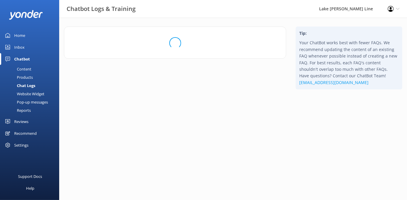
scroll to position [0, 0]
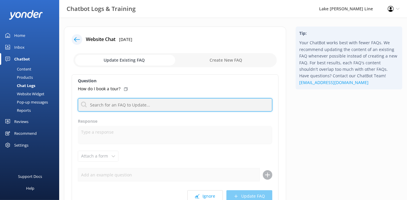
click at [137, 107] on input "text" at bounding box center [175, 104] width 194 height 13
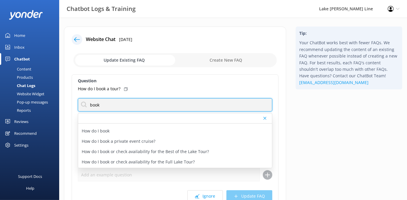
scroll to position [107, 0]
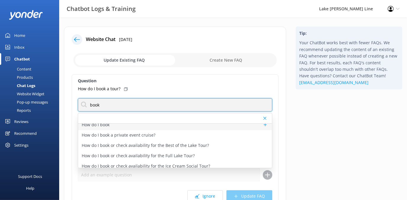
type input "book"
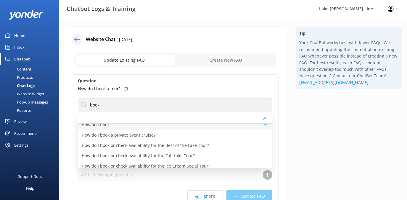
click at [99, 127] on p "How do I book" at bounding box center [96, 125] width 28 height 7
type textarea "Ready to book? You can check availability for our boat tours online at [URL][DO…"
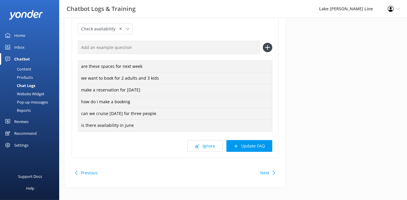
scroll to position [132, 0]
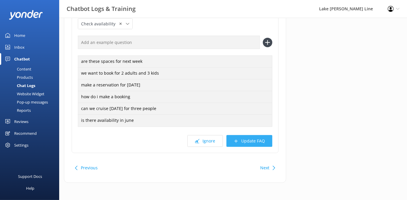
click at [257, 145] on button "Update FAQ" at bounding box center [249, 141] width 46 height 12
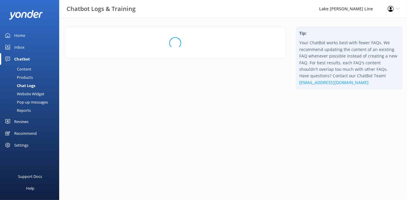
scroll to position [0, 0]
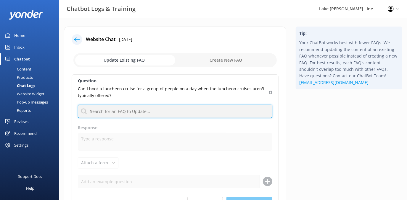
click at [112, 112] on input "text" at bounding box center [175, 111] width 194 height 13
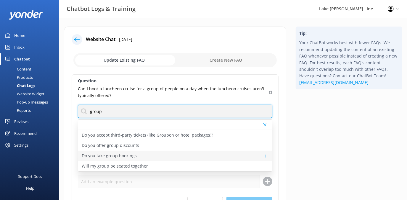
type input "group"
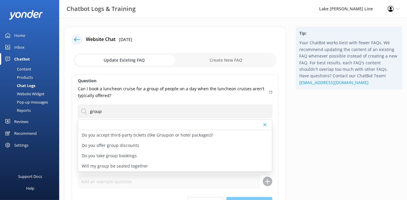
click at [130, 156] on p "Do you take group bookings" at bounding box center [109, 156] width 55 height 7
type textarea "We do take group bookings! Enjoy special group rates for parties of 20 or more …"
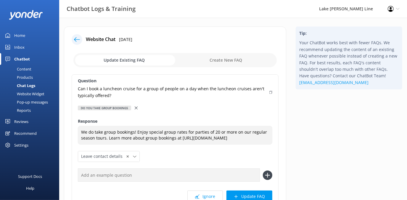
click at [137, 107] on icon at bounding box center [136, 108] width 3 height 3
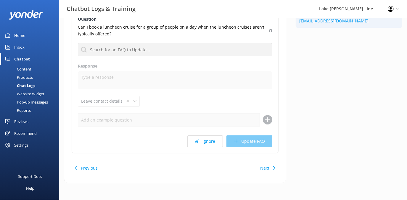
click at [267, 168] on button "Next" at bounding box center [264, 169] width 9 height 12
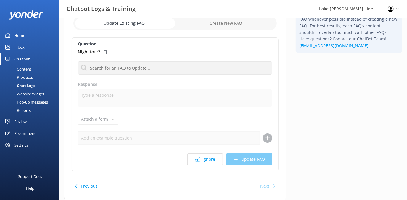
scroll to position [28, 0]
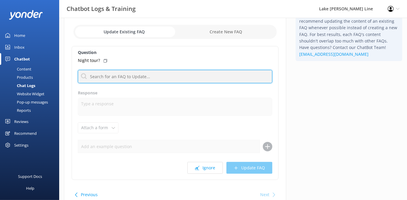
click at [116, 75] on input "text" at bounding box center [175, 76] width 194 height 13
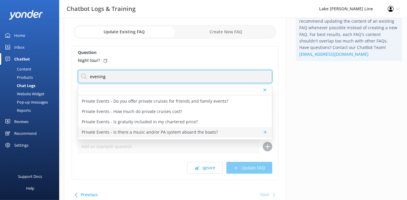
scroll to position [188, 0]
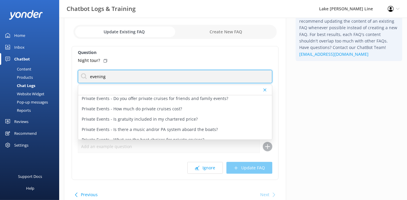
type input "evening"
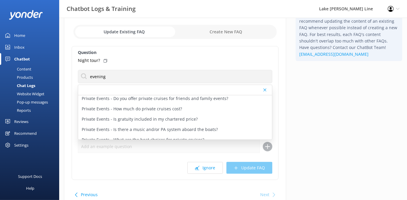
click at [331, 120] on div "Tip: Your ChatBot works best with fewer FAQs. We recommend updating the content…" at bounding box center [349, 107] width 116 height 218
click at [268, 197] on div "Next" at bounding box center [264, 195] width 9 height 12
click at [336, 163] on div "Tip: Your ChatBot works best with fewer FAQs. We recommend updating the content…" at bounding box center [349, 107] width 116 height 218
click at [27, 86] on div "Chat Logs" at bounding box center [20, 86] width 32 height 8
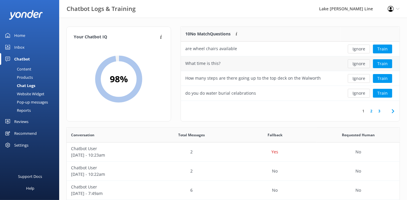
click at [356, 63] on button "Ignore" at bounding box center [358, 63] width 22 height 9
click at [373, 112] on link "2" at bounding box center [371, 112] width 8 height 6
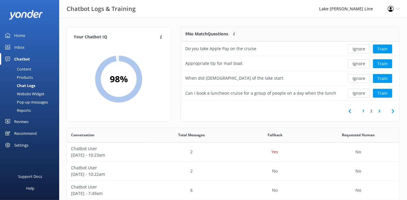
click at [378, 112] on link "3" at bounding box center [379, 112] width 8 height 6
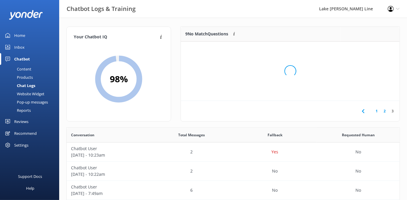
scroll to position [4, 4]
click at [377, 112] on link "1" at bounding box center [376, 112] width 8 height 6
